Goal: Task Accomplishment & Management: Manage account settings

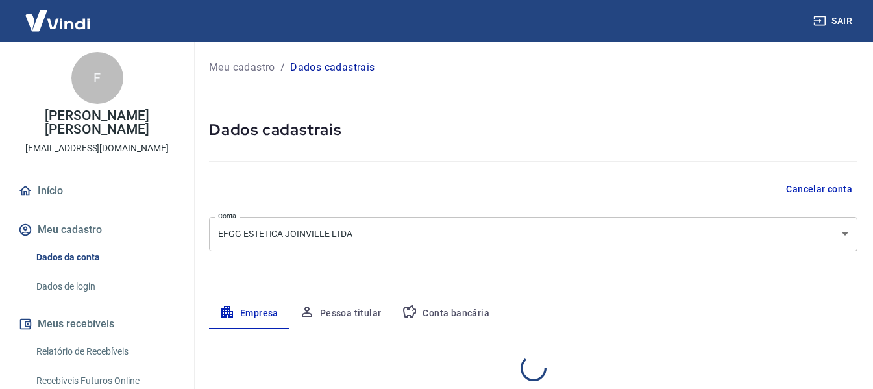
select select "SC"
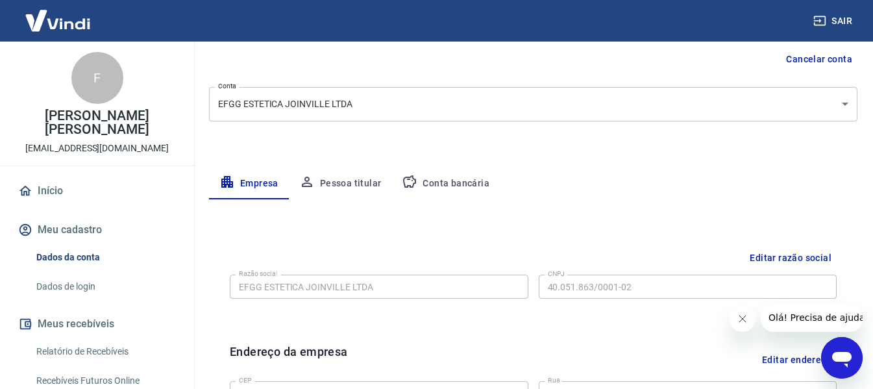
scroll to position [195, 0]
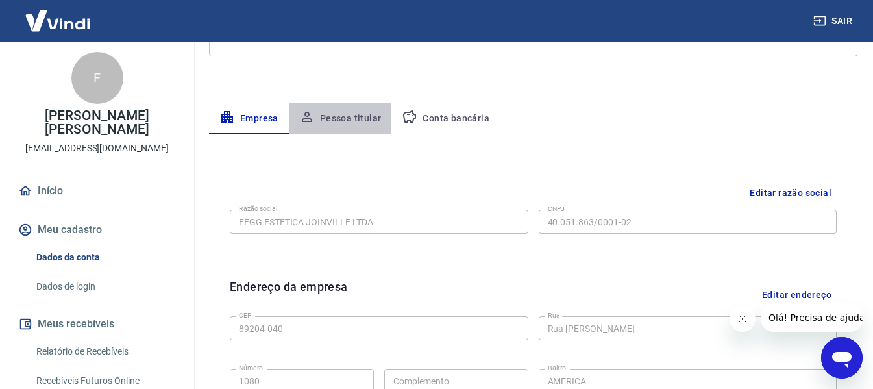
click at [341, 115] on button "Pessoa titular" at bounding box center [340, 118] width 103 height 31
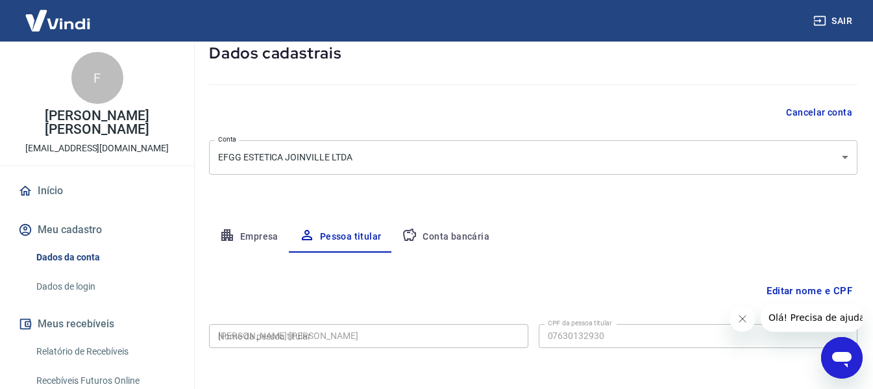
type input "076.301.329-30"
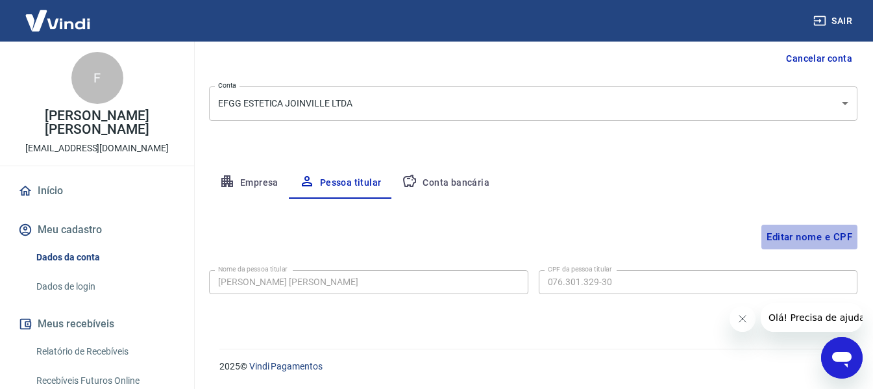
click at [788, 225] on button "Editar nome e CPF" at bounding box center [809, 236] width 96 height 25
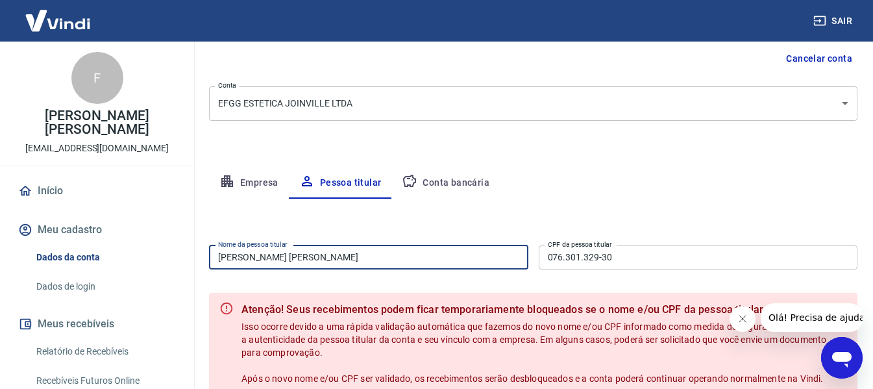
click at [316, 263] on input "[PERSON_NAME] [PERSON_NAME]" at bounding box center [368, 257] width 319 height 24
type input "[PERSON_NAME] [PERSON_NAME]"
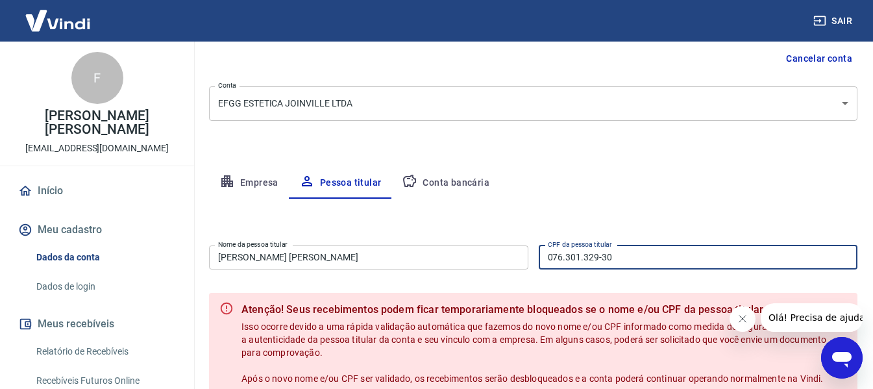
click at [659, 259] on input "076.301.329-30" at bounding box center [698, 257] width 319 height 24
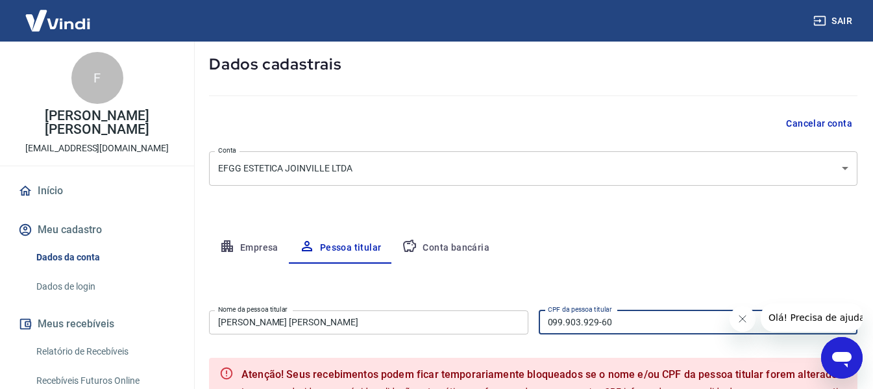
type input "099.903.929-60"
click at [256, 248] on button "Empresa" at bounding box center [249, 247] width 80 height 31
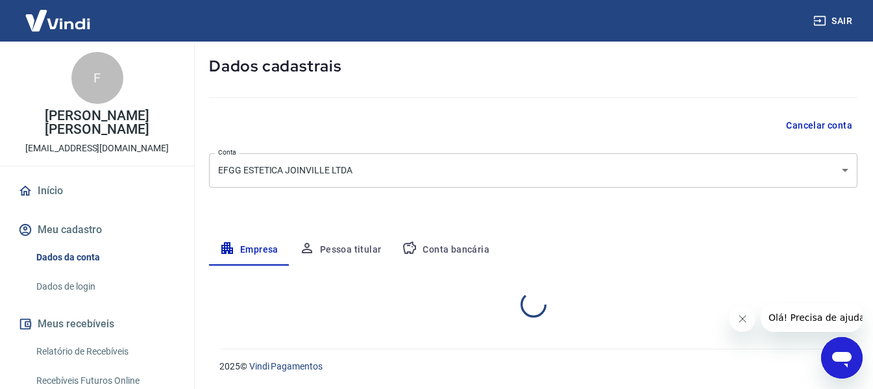
select select "SC"
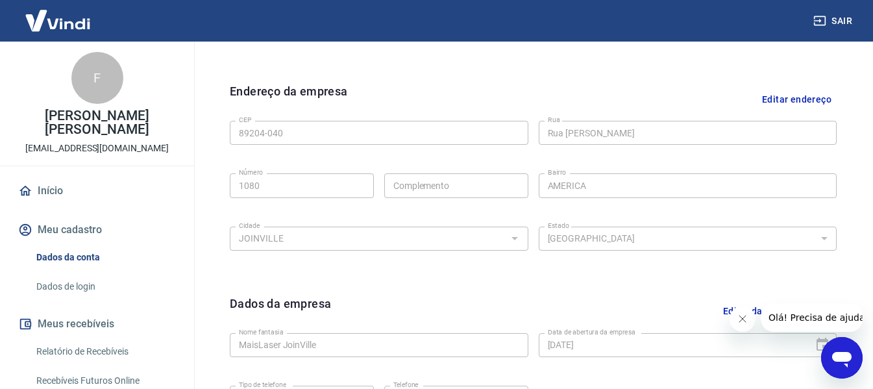
scroll to position [195, 0]
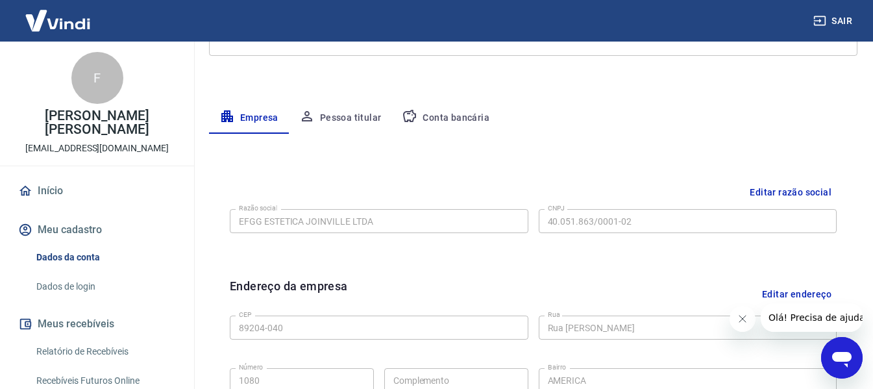
click at [328, 121] on button "Pessoa titular" at bounding box center [340, 118] width 103 height 31
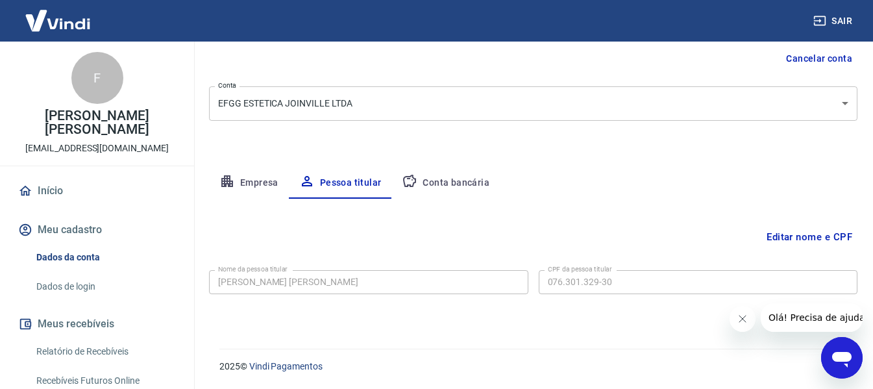
scroll to position [66, 0]
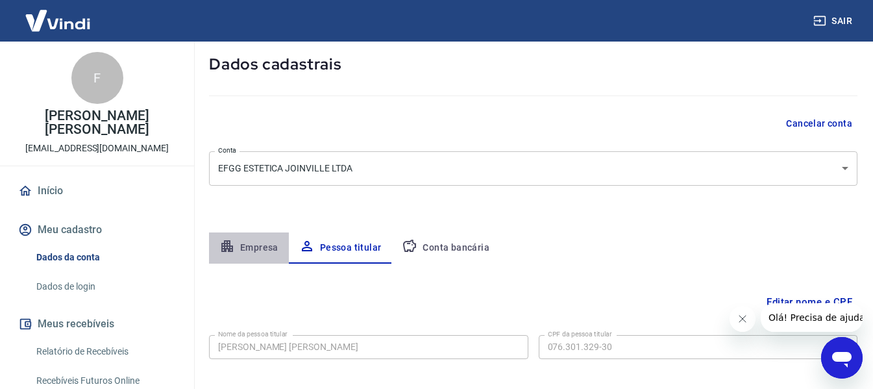
click at [263, 251] on button "Empresa" at bounding box center [249, 247] width 80 height 31
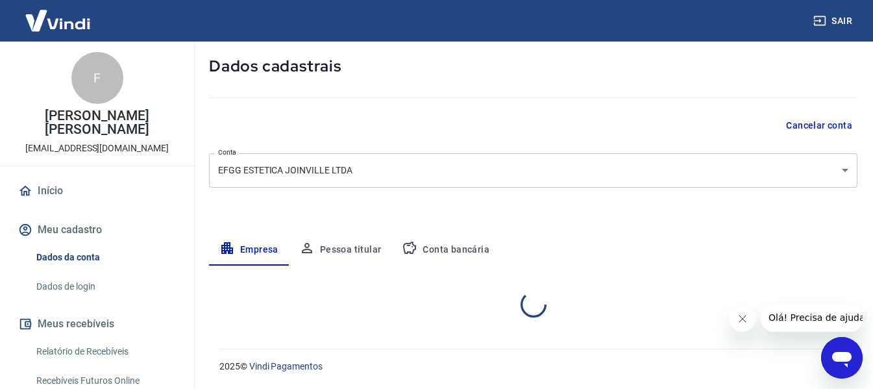
select select "SC"
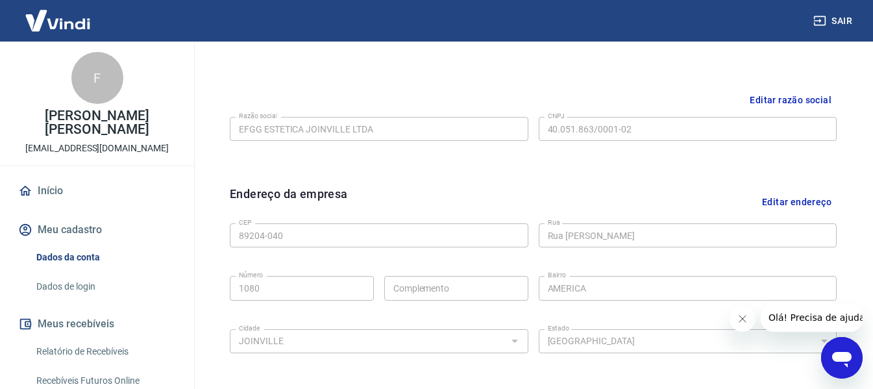
scroll to position [482, 0]
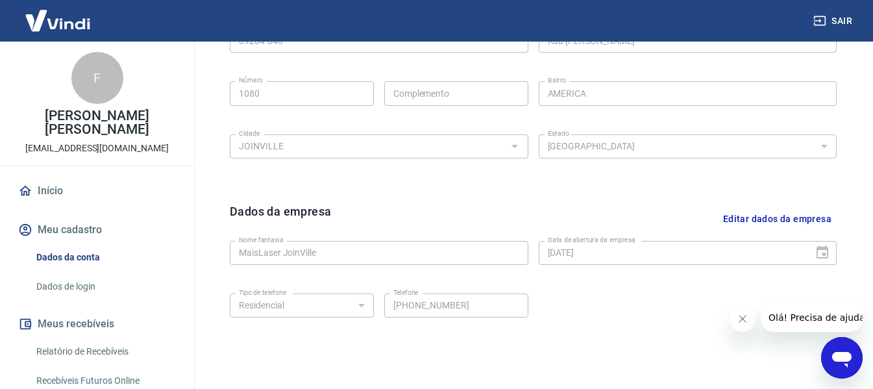
click at [784, 223] on button "Editar dados da empresa" at bounding box center [777, 218] width 119 height 33
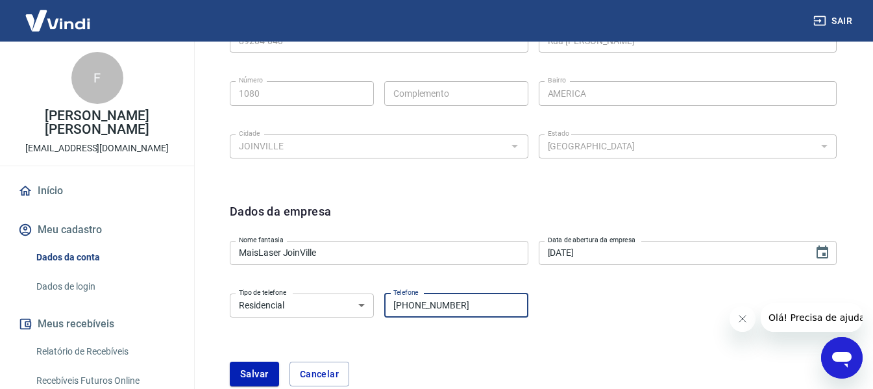
click at [494, 303] on input "[PHONE_NUMBER]" at bounding box center [456, 305] width 144 height 24
type input "[PHONE_NUMBER]"
click at [252, 374] on button "Salvar" at bounding box center [254, 373] width 49 height 25
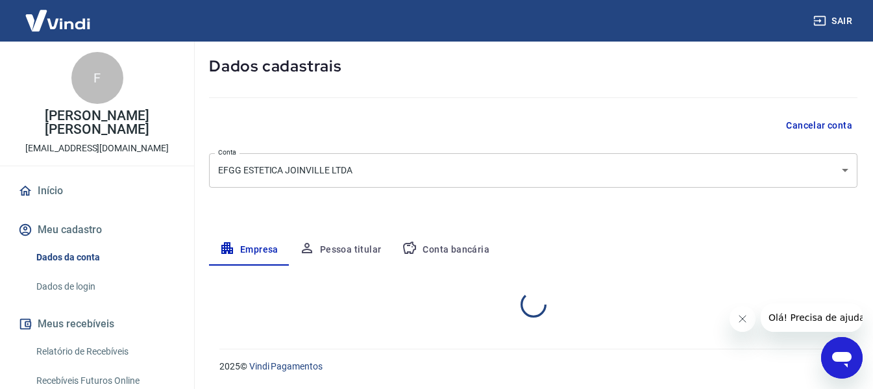
select select "SC"
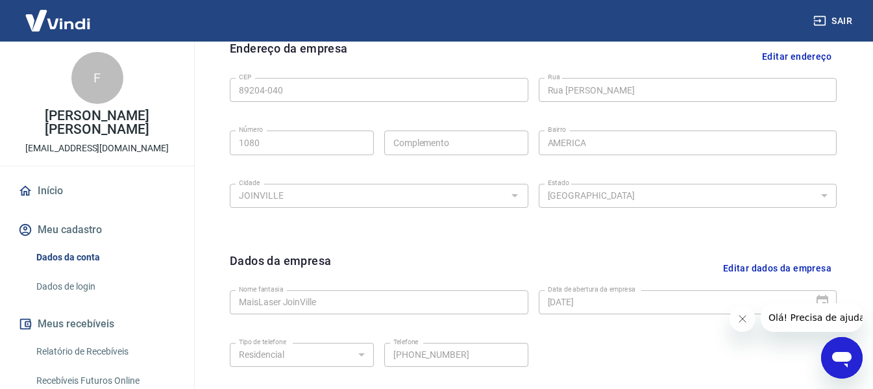
scroll to position [498, 0]
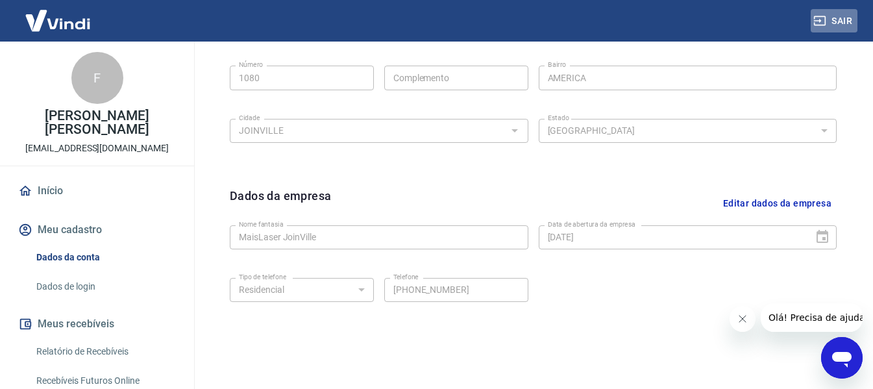
click at [831, 24] on button "Sair" at bounding box center [833, 21] width 47 height 24
